Goal: Task Accomplishment & Management: Use online tool/utility

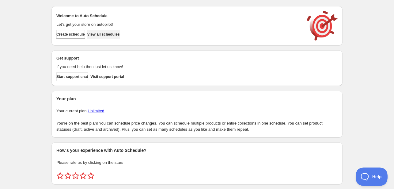
click at [113, 32] on span "View all schedules" at bounding box center [103, 34] width 32 height 5
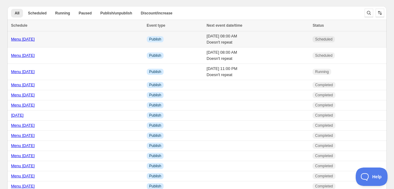
click at [23, 37] on link "Menu [DATE]" at bounding box center [23, 39] width 24 height 5
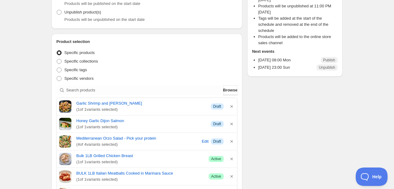
scroll to position [88, 0]
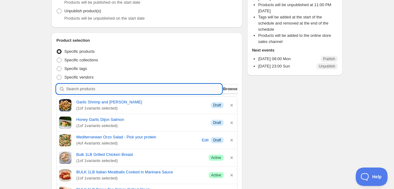
click at [143, 90] on input "search" at bounding box center [144, 89] width 156 height 10
type input "f"
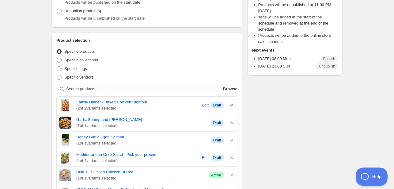
click at [231, 105] on icon "button" at bounding box center [231, 105] width 2 height 2
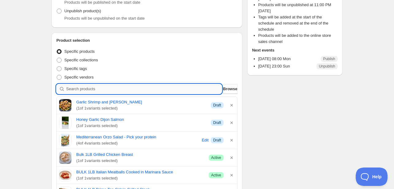
click at [163, 90] on input "search" at bounding box center [144, 89] width 156 height 10
type input "f"
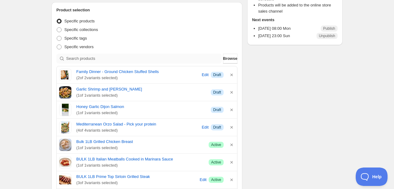
scroll to position [118, 0]
click at [225, 58] on span "Browse" at bounding box center [230, 59] width 14 height 6
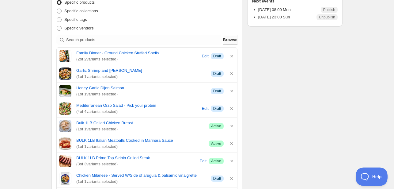
scroll to position [137, 0]
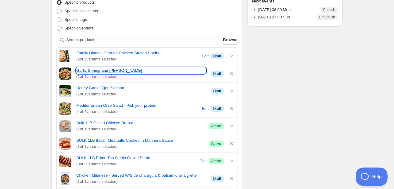
click at [108, 73] on link "Garlic Shrimp and [PERSON_NAME]" at bounding box center [141, 70] width 130 height 6
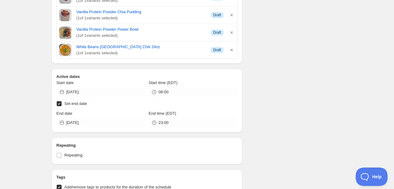
scroll to position [443, 0]
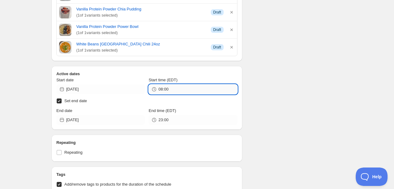
click at [177, 89] on input "08:00" at bounding box center [197, 89] width 79 height 10
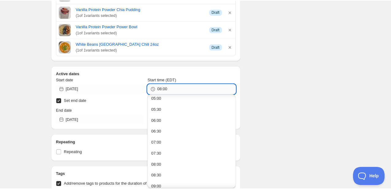
scroll to position [113, 0]
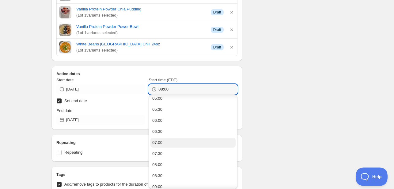
click at [161, 141] on div "07:00" at bounding box center [157, 142] width 10 height 6
type input "07:00"
